Goal: Find specific page/section: Find specific page/section

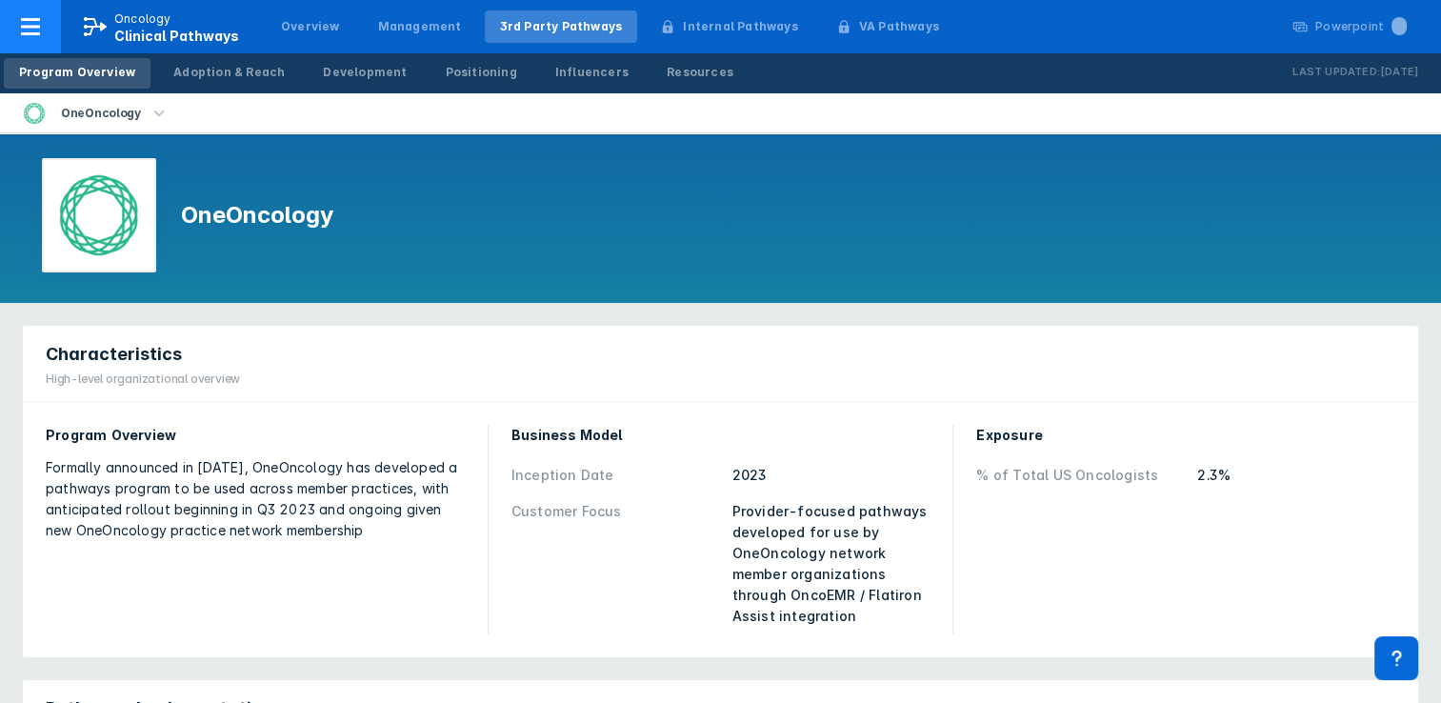
click at [125, 23] on p "Oncology" at bounding box center [142, 18] width 57 height 17
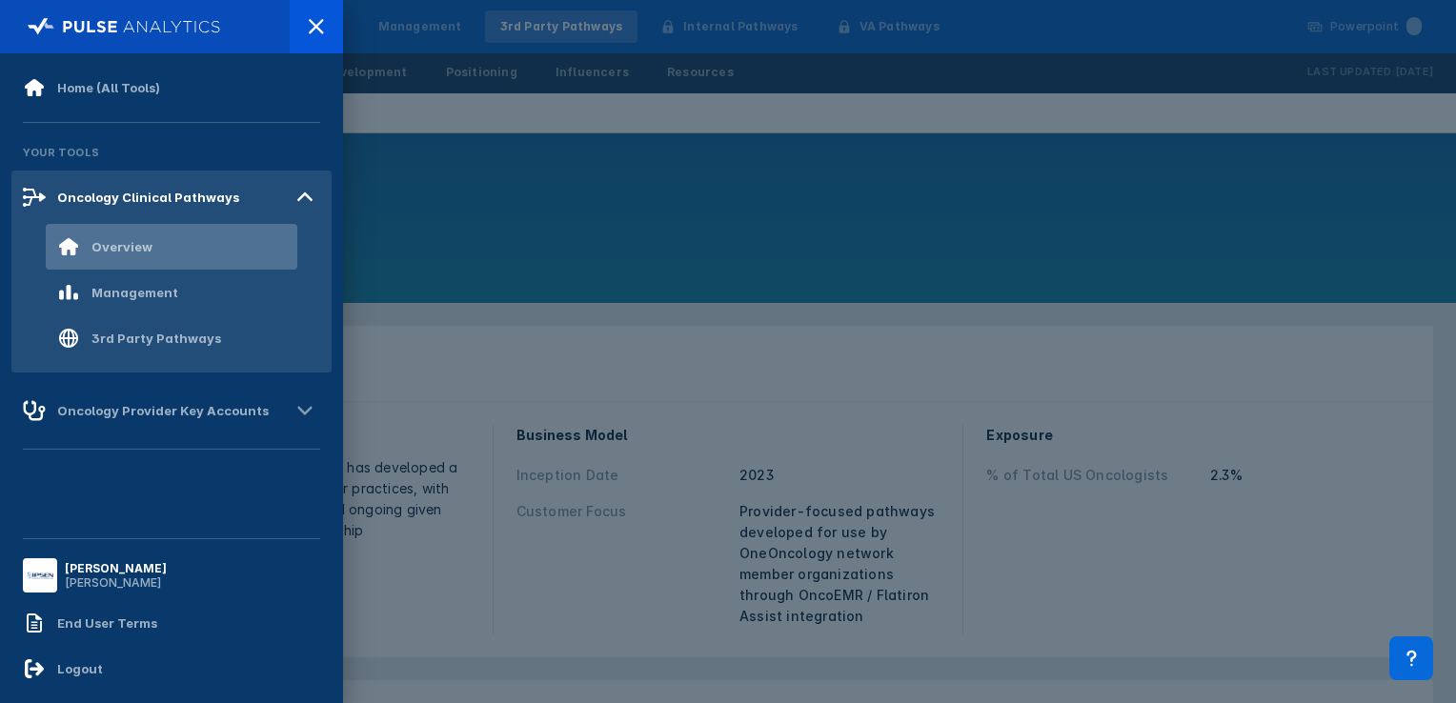
click at [122, 244] on div "Overview" at bounding box center [121, 246] width 61 height 15
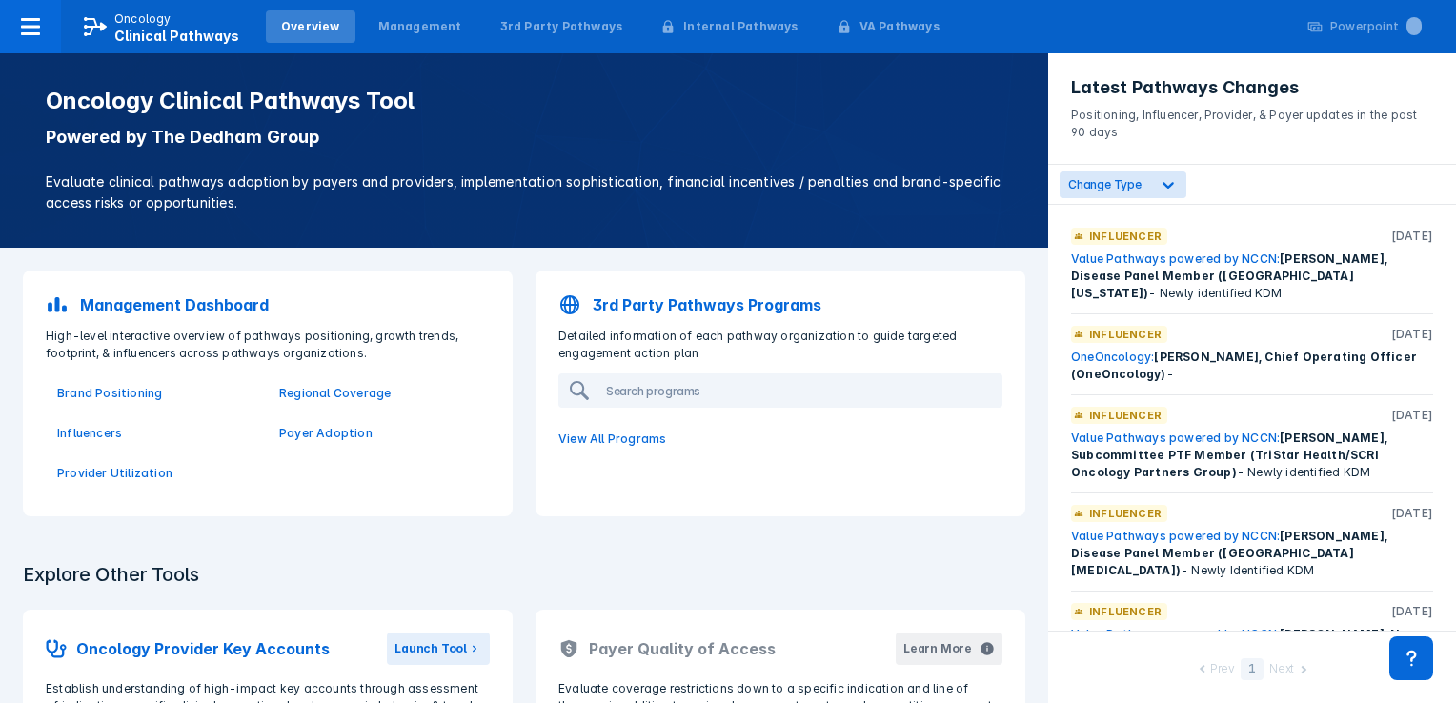
click at [613, 306] on p "3rd Party Pathways Programs" at bounding box center [707, 304] width 229 height 23
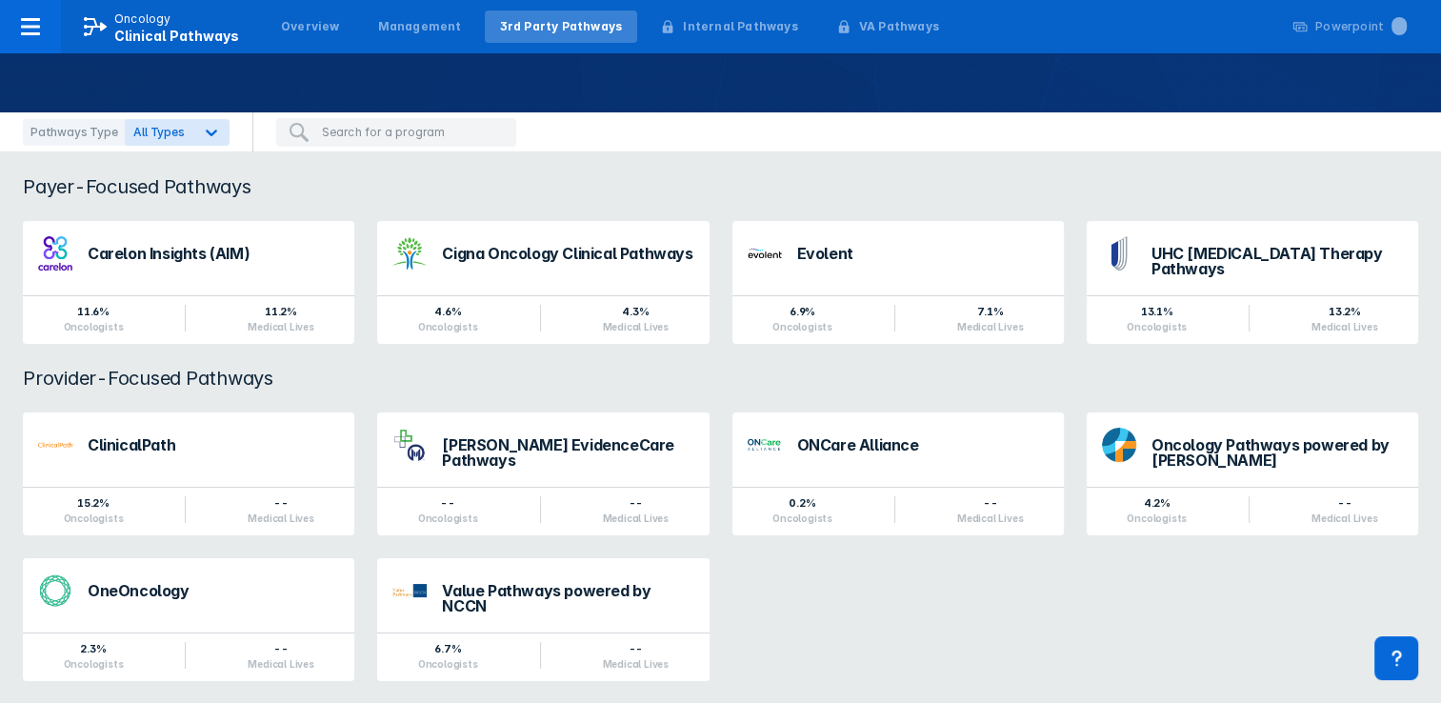
scroll to position [124, 0]
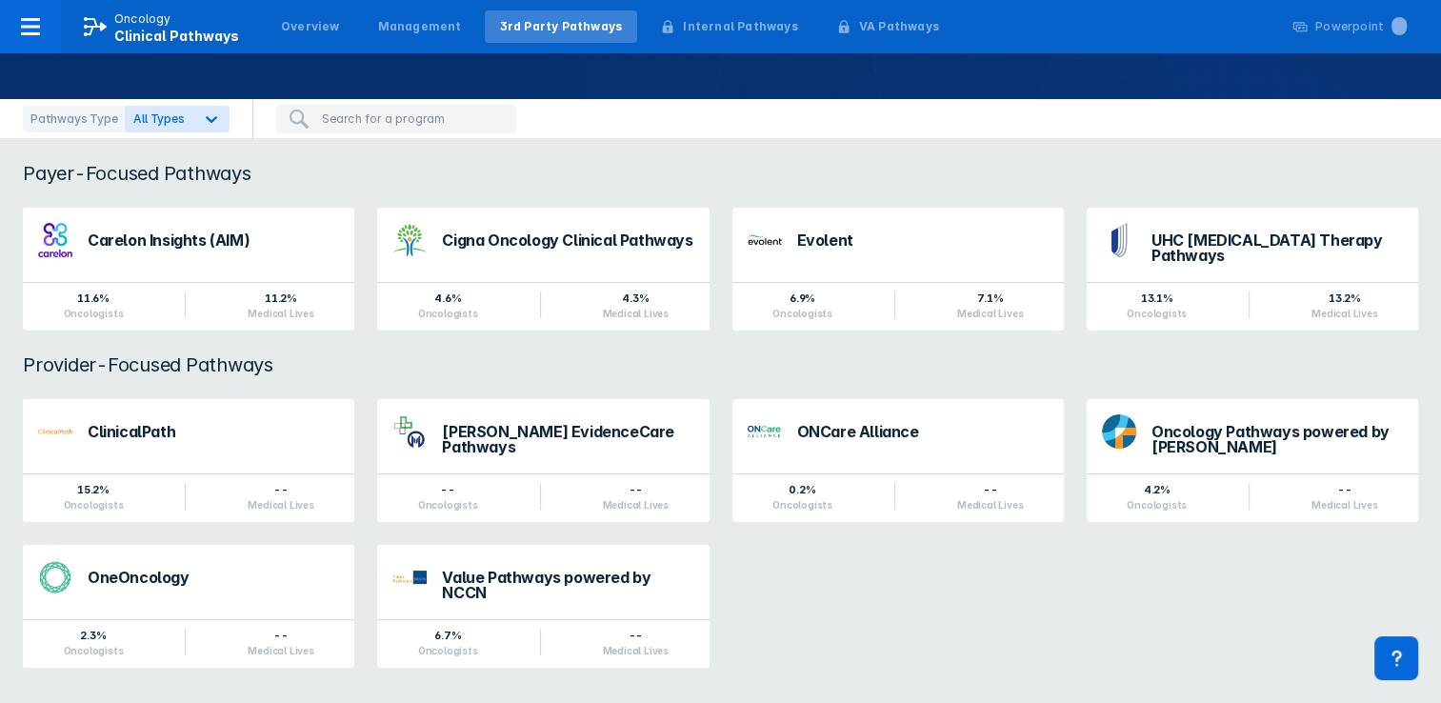
click at [362, 126] on input "search" at bounding box center [413, 119] width 183 height 17
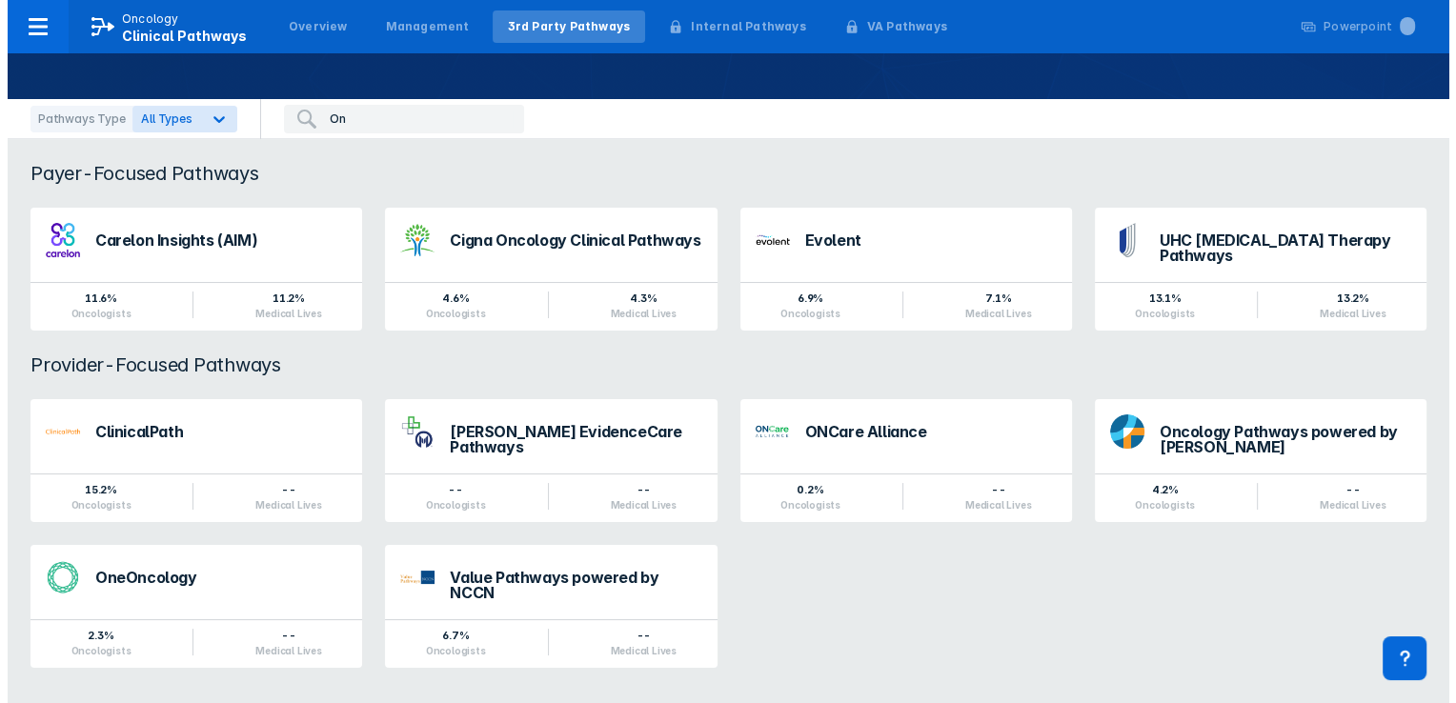
scroll to position [0, 0]
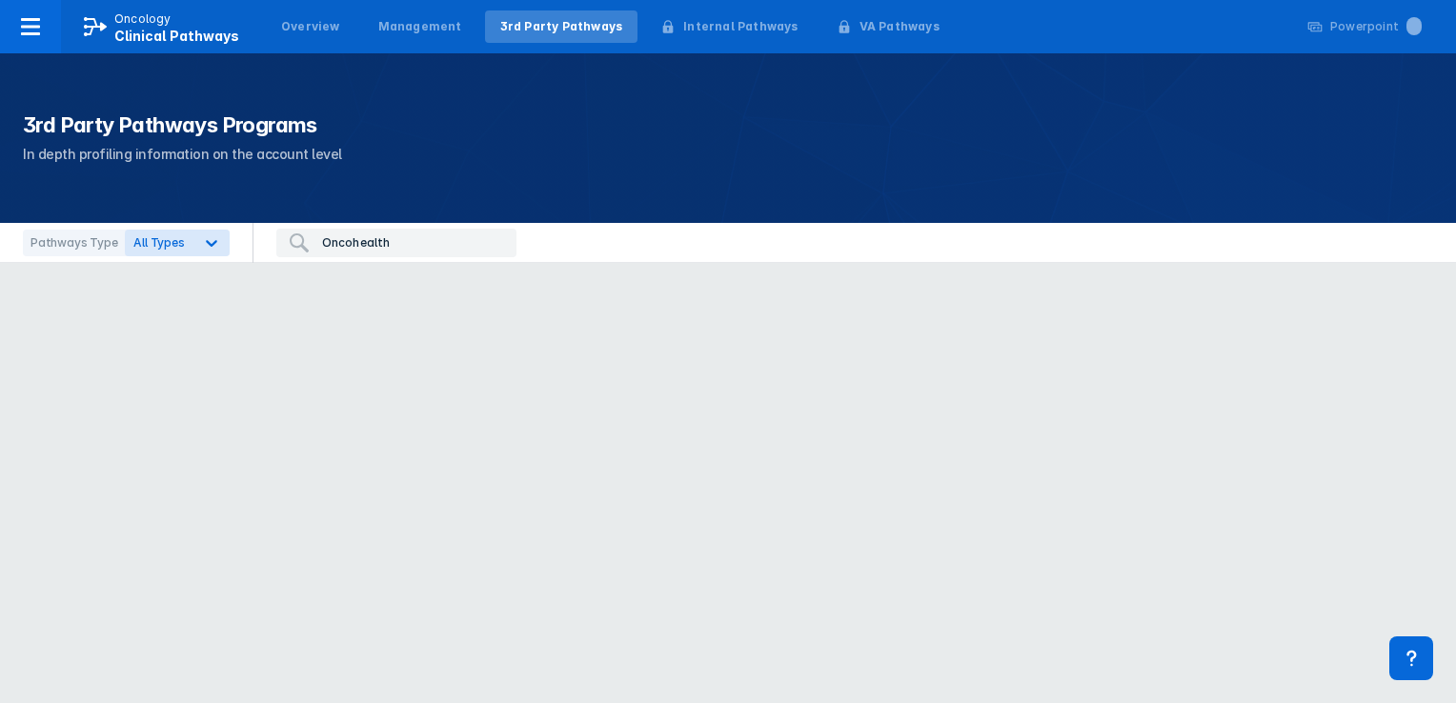
type input "Oncohealth"
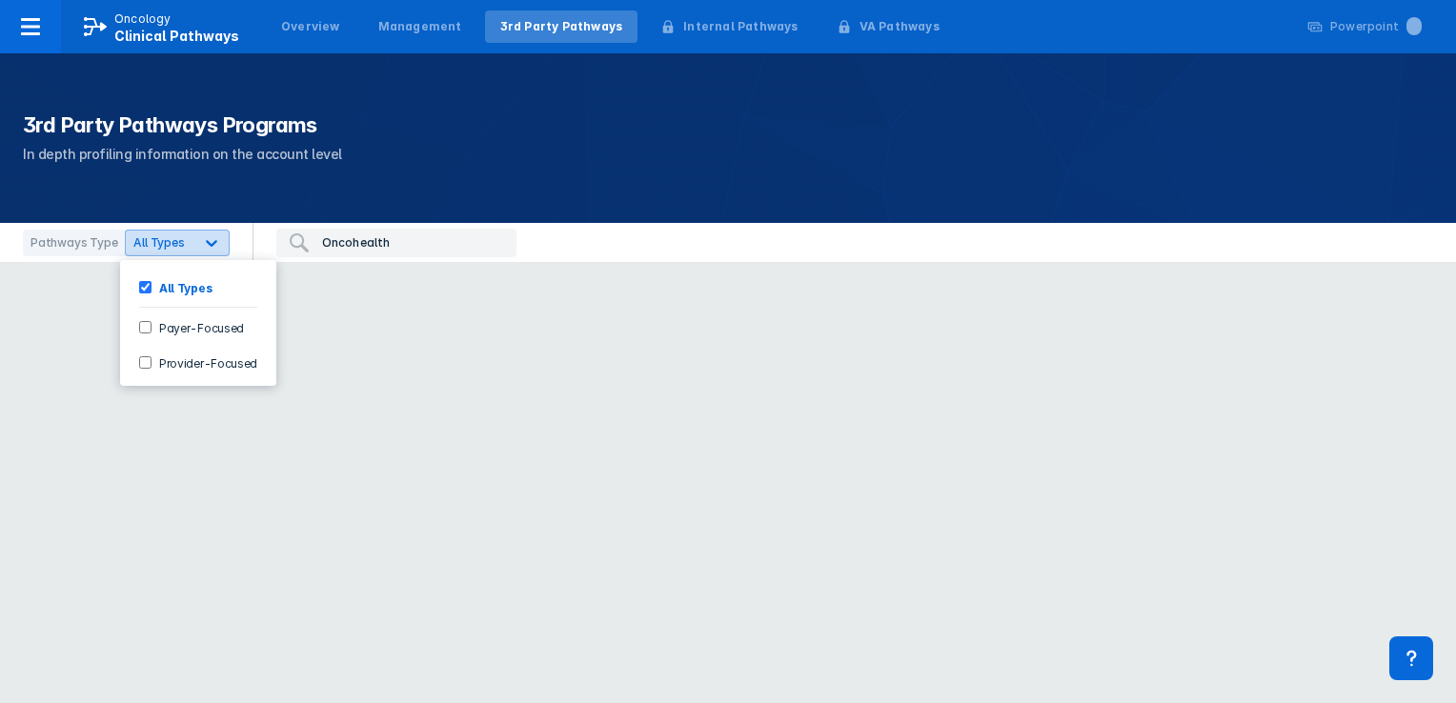
click at [206, 246] on icon at bounding box center [211, 243] width 11 height 7
